Goal: Check status: Check status

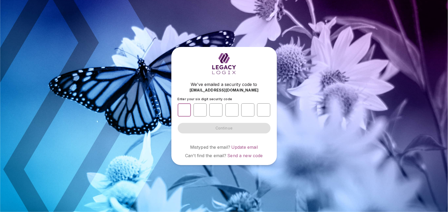
click at [188, 110] on input "number" at bounding box center [184, 109] width 13 height 13
type input "*"
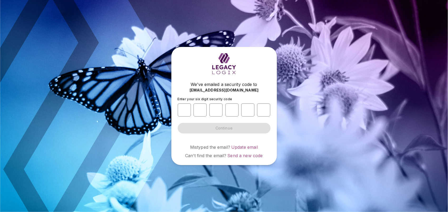
type input "*"
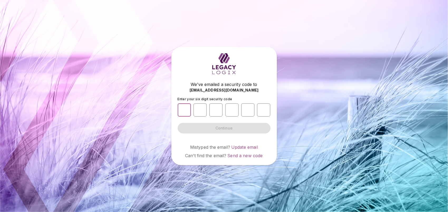
drag, startPoint x: 185, startPoint y: 108, endPoint x: 187, endPoint y: 111, distance: 3.9
type input "*"
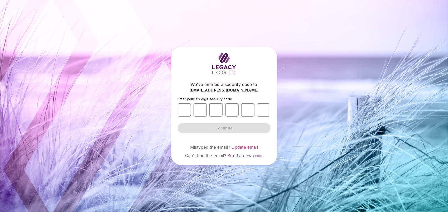
type input "*"
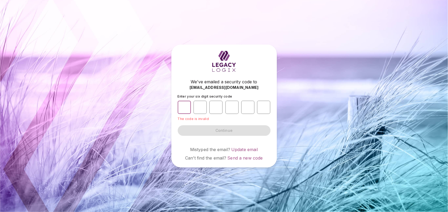
drag, startPoint x: 182, startPoint y: 108, endPoint x: 266, endPoint y: 107, distance: 83.6
click at [266, 107] on div "* * * * * *" at bounding box center [224, 107] width 93 height 17
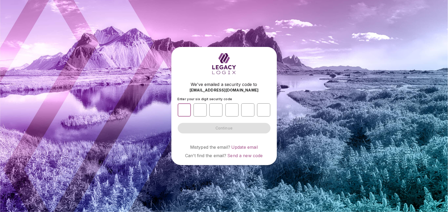
drag, startPoint x: 186, startPoint y: 107, endPoint x: 184, endPoint y: 112, distance: 5.7
click at [184, 112] on input "number" at bounding box center [184, 109] width 13 height 13
type input "*"
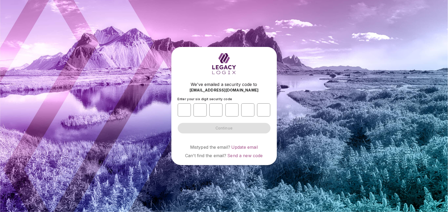
type input "*"
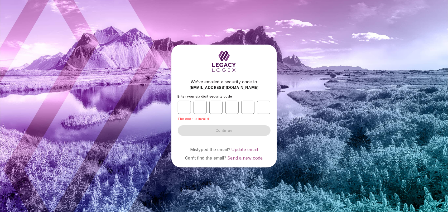
click at [246, 158] on span "Send a new code" at bounding box center [244, 157] width 35 height 5
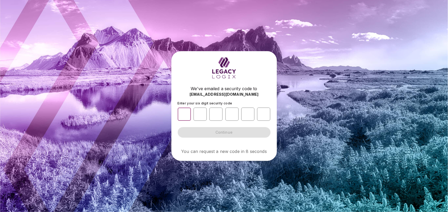
click at [186, 113] on input "number" at bounding box center [184, 114] width 13 height 13
type input "*"
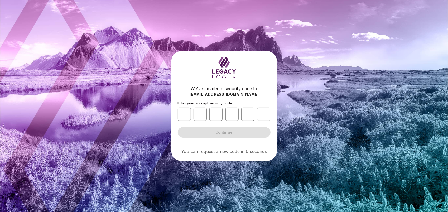
type input "*"
click at [218, 134] on form "Enter your six digit security code * * * * * * Continue" at bounding box center [224, 119] width 93 height 36
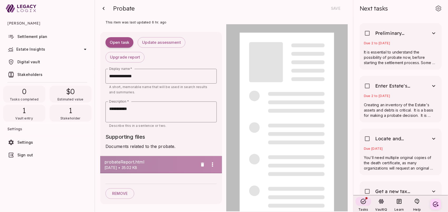
click at [133, 163] on span "probateReport.html" at bounding box center [150, 162] width 93 height 6
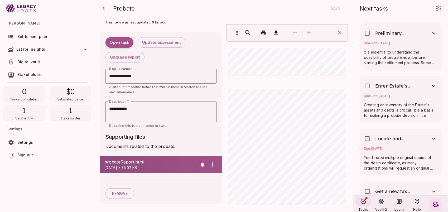
scroll to position [158, 0]
